Goal: Find contact information: Find contact information

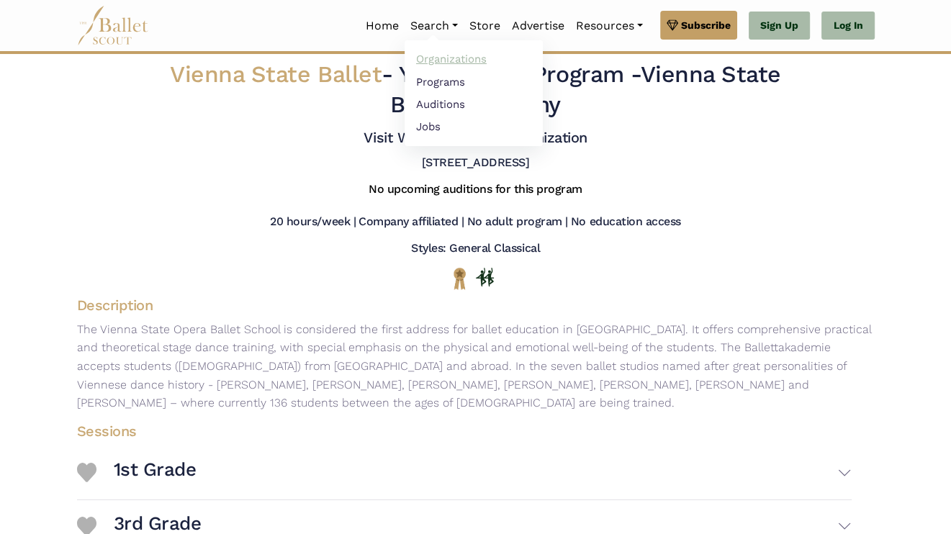
click at [438, 59] on link "Organizations" at bounding box center [474, 59] width 138 height 22
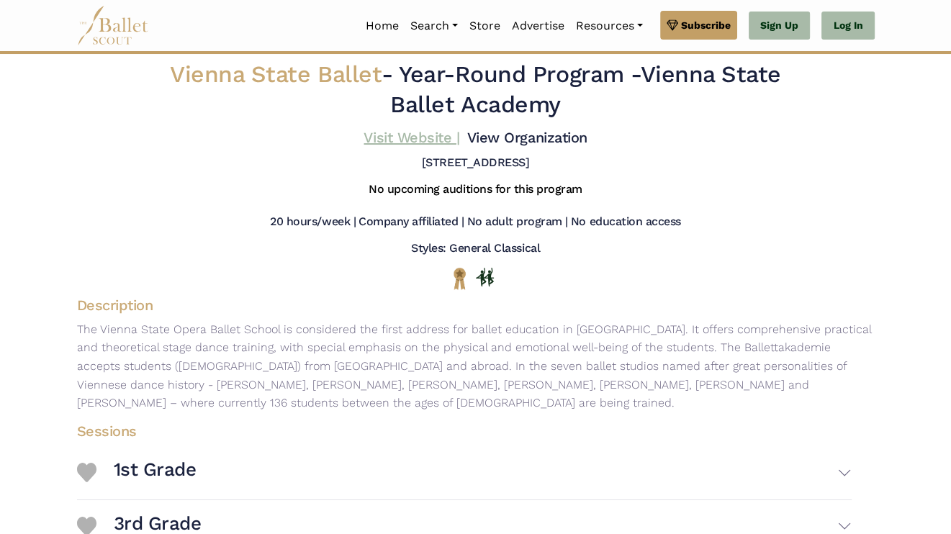
click at [420, 130] on link "Visit Website |" at bounding box center [411, 137] width 96 height 17
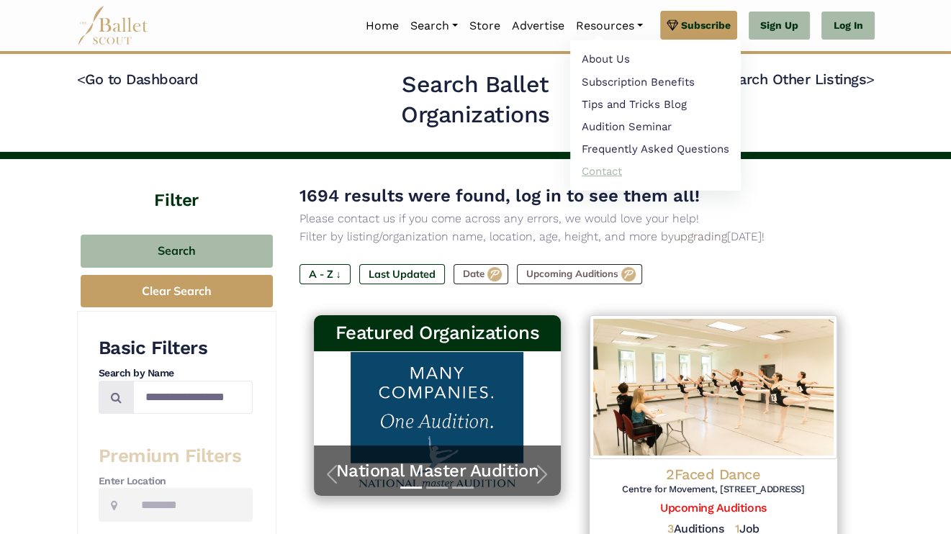
click at [596, 179] on link "Contact" at bounding box center [655, 172] width 171 height 22
